Goal: Task Accomplishment & Management: Manage account settings

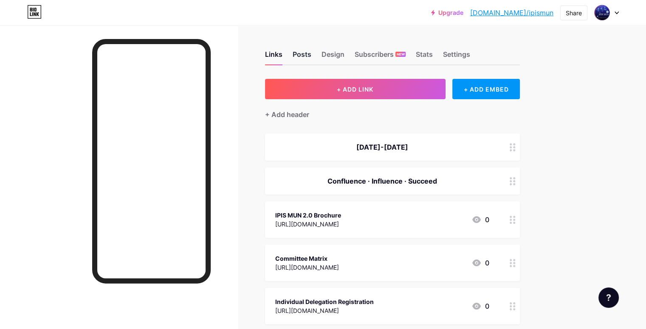
click at [311, 56] on div "Posts" at bounding box center [302, 56] width 19 height 15
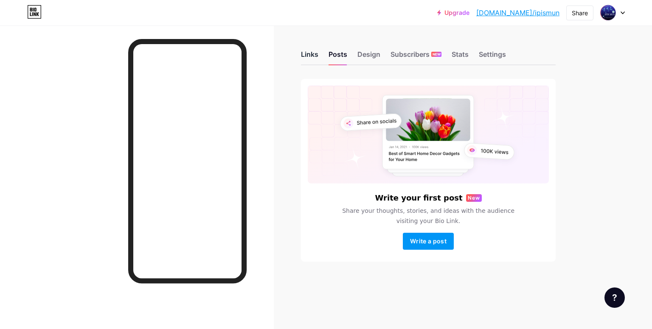
click at [318, 54] on div "Links" at bounding box center [309, 56] width 17 height 15
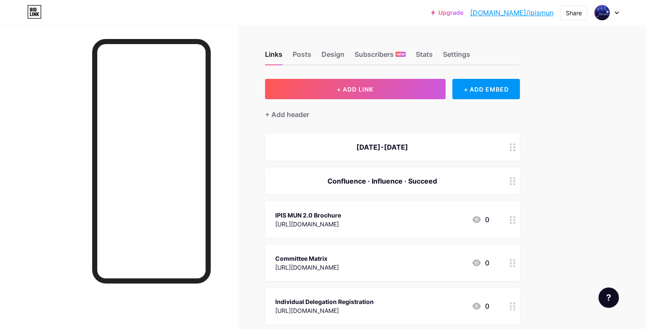
click at [397, 179] on div "Confluence · Influence · Succeed" at bounding box center [382, 181] width 214 height 10
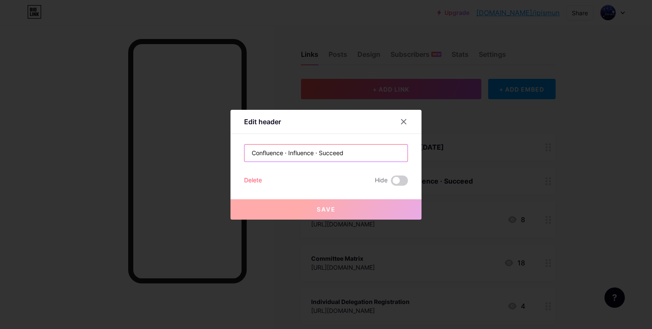
click at [278, 154] on input "Confluence · Influence · Succeed" at bounding box center [326, 153] width 163 height 17
drag, startPoint x: 280, startPoint y: 155, endPoint x: 255, endPoint y: 152, distance: 25.6
click at [255, 152] on input "Confluence · Influence · Succeed" at bounding box center [326, 153] width 163 height 17
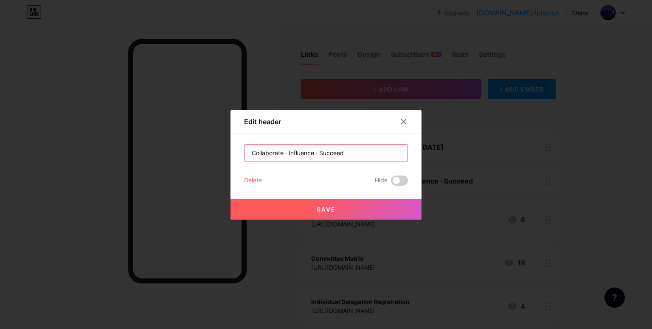
type input "Collaborate · Influence · Succeed"
click at [335, 202] on button "Save" at bounding box center [326, 210] width 191 height 20
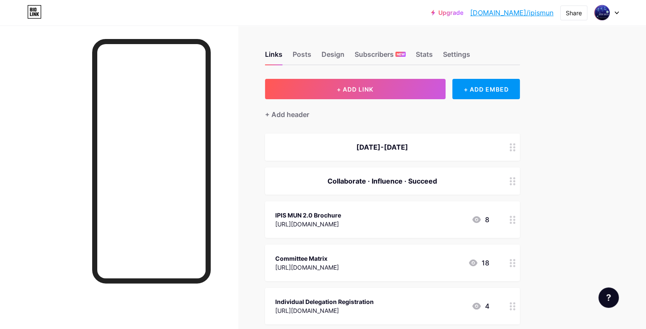
click at [535, 12] on link "[DOMAIN_NAME]/ipismun" at bounding box center [511, 13] width 83 height 10
